Goal: Task Accomplishment & Management: Complete application form

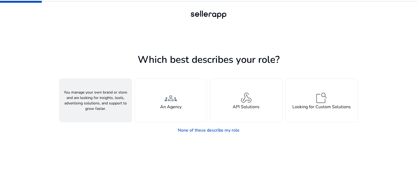
click at [103, 104] on h4 "A Seller" at bounding box center [95, 106] width 16 height 5
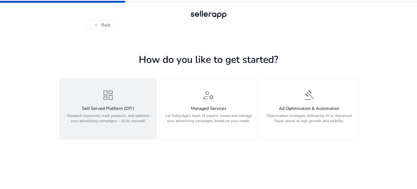
click at [123, 130] on button "dashboard Self Served Platform (DIY) Research keywords, track products, and opt…" at bounding box center [108, 109] width 98 height 61
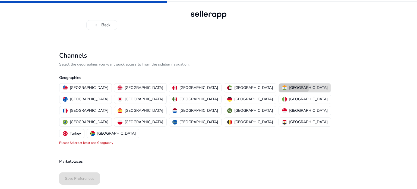
click at [289, 85] on p "[GEOGRAPHIC_DATA]" at bounding box center [308, 88] width 39 height 6
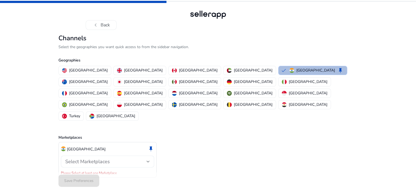
scroll to position [4, 0]
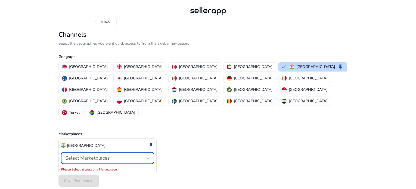
click at [103, 155] on span "Select Marketplaces" at bounding box center [87, 158] width 45 height 7
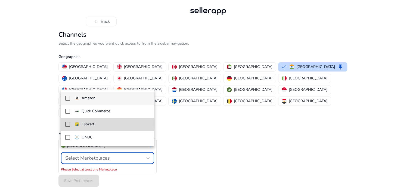
click at [65, 124] on mat-pseudo-checkbox at bounding box center [67, 124] width 5 height 5
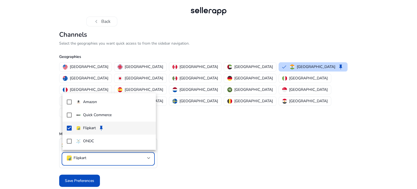
scroll to position [0, 0]
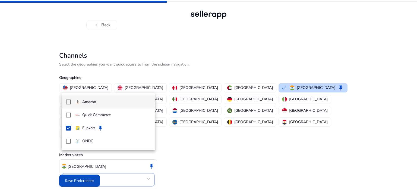
click at [70, 102] on mat-pseudo-checkbox at bounding box center [68, 101] width 5 height 5
click at [174, 139] on div at bounding box center [208, 94] width 417 height 189
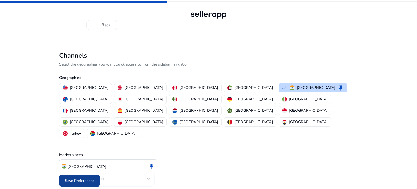
click at [77, 180] on span "Save Preferences" at bounding box center [79, 181] width 29 height 6
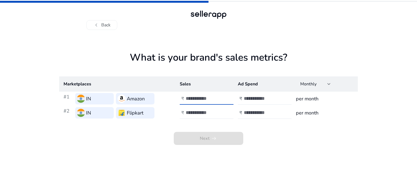
click at [201, 98] on input "number" at bounding box center [204, 98] width 37 height 6
click at [255, 99] on input "number" at bounding box center [262, 98] width 37 height 6
click at [254, 148] on app-sales-metrics "What is your brand's sales metrics? Marketplaces Sales Ad Spend Monthly #1 IN A…" at bounding box center [208, 120] width 299 height 137
click at [196, 100] on input "number" at bounding box center [204, 98] width 37 height 6
type input "*****"
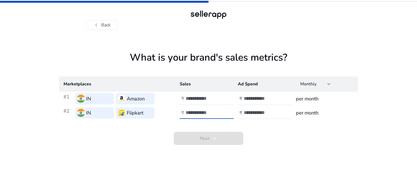
click at [201, 110] on input "number" at bounding box center [204, 113] width 37 height 6
type input "*****"
click at [252, 96] on input "number" at bounding box center [262, 98] width 37 height 6
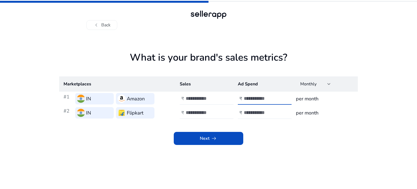
type input "****"
click at [255, 112] on input "number" at bounding box center [262, 113] width 37 height 6
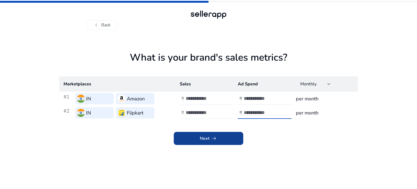
type input "****"
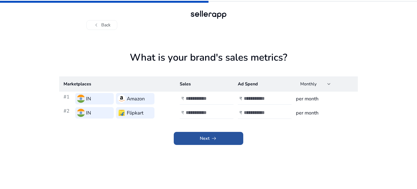
click at [227, 141] on span at bounding box center [209, 138] width 70 height 13
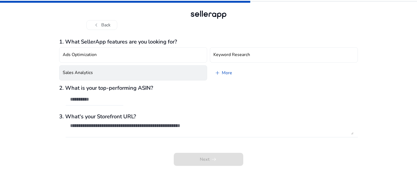
click at [154, 69] on button "Sales Analytics" at bounding box center [133, 72] width 148 height 15
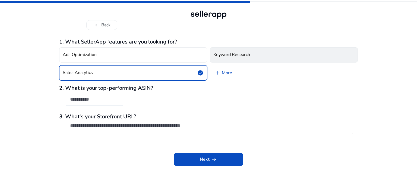
click at [236, 51] on button "Keyword Research" at bounding box center [284, 54] width 148 height 15
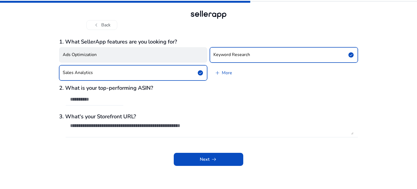
click at [160, 53] on button "Ads Optimization" at bounding box center [133, 54] width 148 height 15
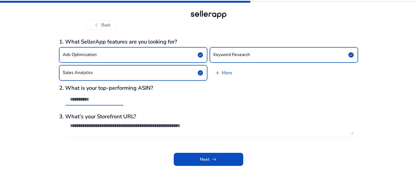
click at [108, 101] on input "text" at bounding box center [94, 99] width 49 height 6
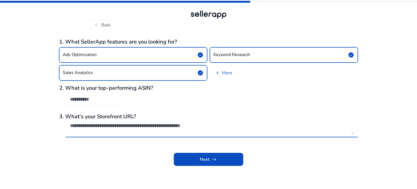
click at [117, 129] on textarea at bounding box center [212, 129] width 284 height 12
